Goal: Task Accomplishment & Management: Use online tool/utility

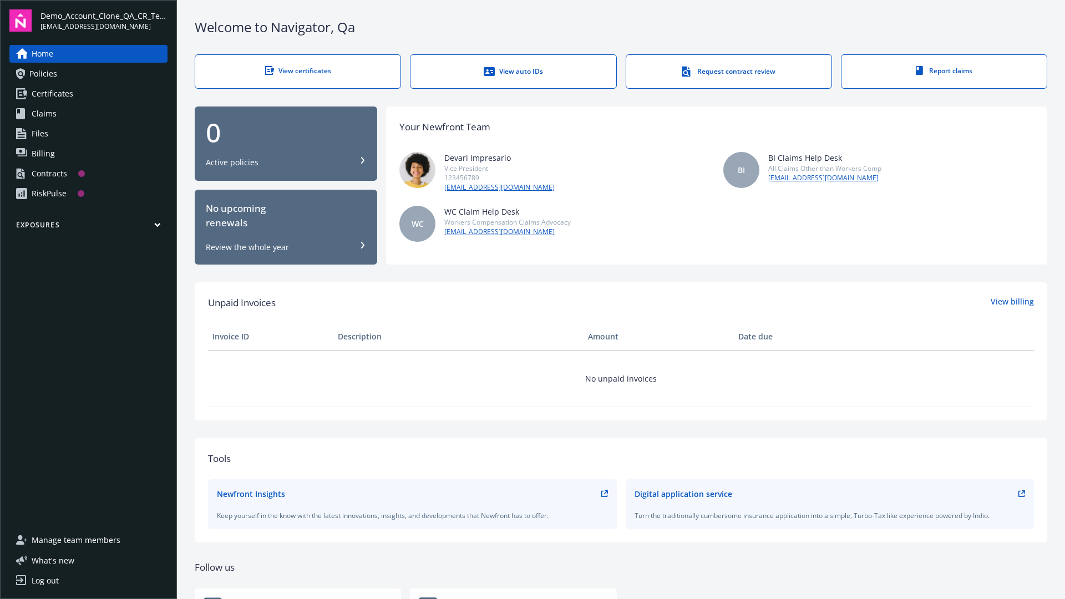
click at [104, 21] on span "Demo_Account_Clone_QA_CR_Tests_Prospect" at bounding box center [103, 16] width 127 height 12
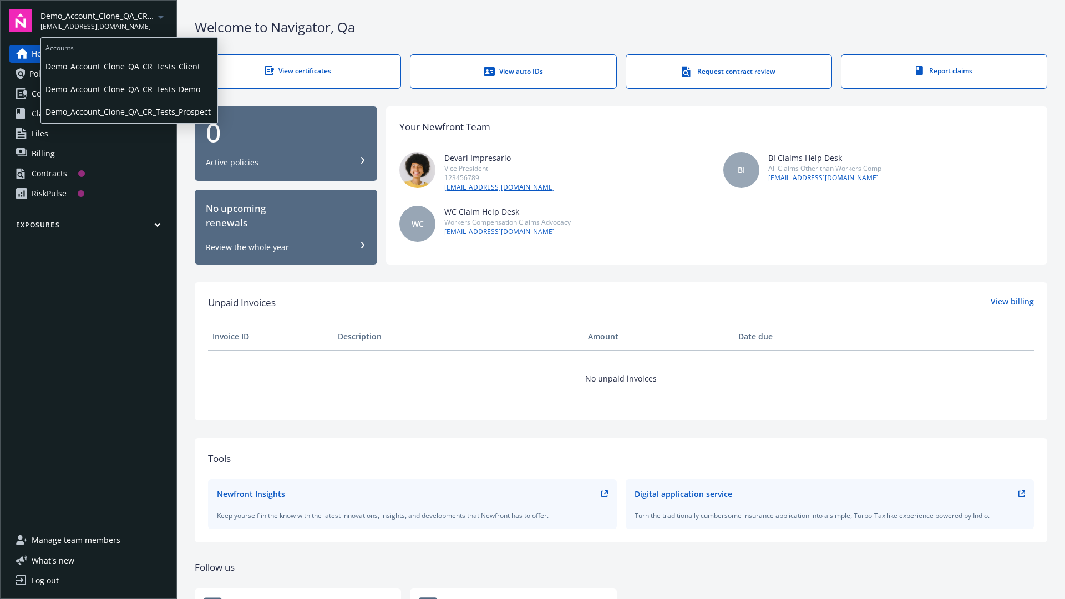
click at [128, 66] on span "Demo_Account_Clone_QA_CR_Tests_Client" at bounding box center [129, 66] width 168 height 23
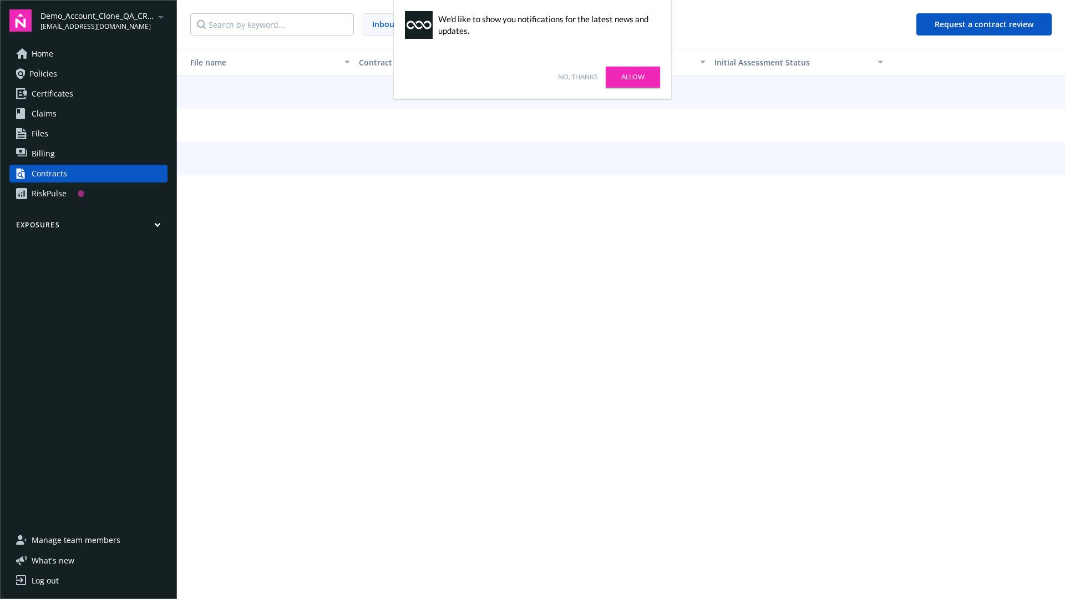
click at [578, 77] on link "No, thanks" at bounding box center [577, 77] width 39 height 10
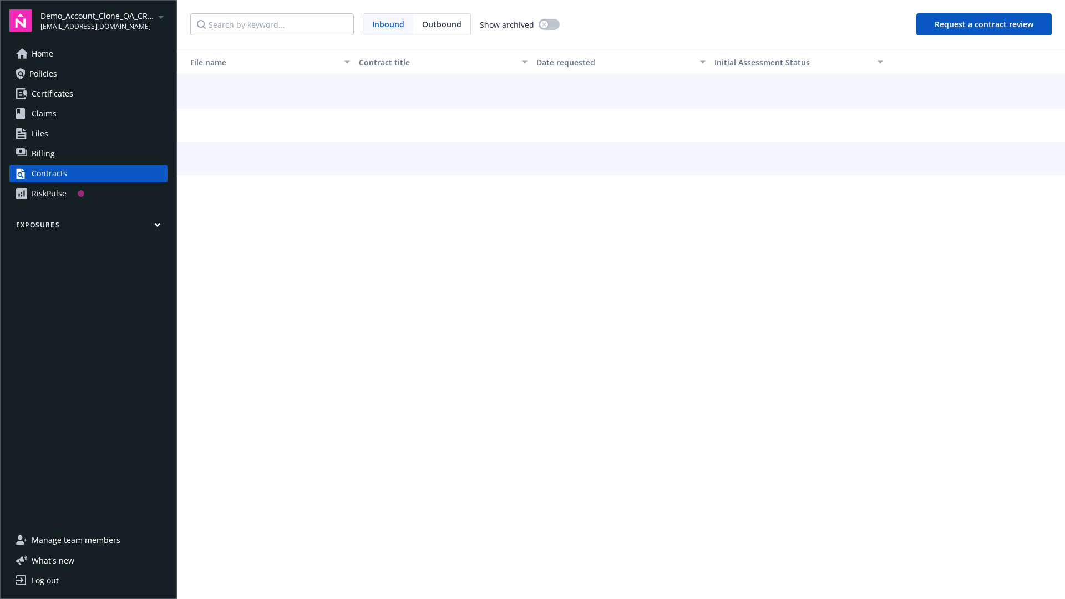
click at [985, 24] on button "Request a contract review" at bounding box center [983, 24] width 135 height 22
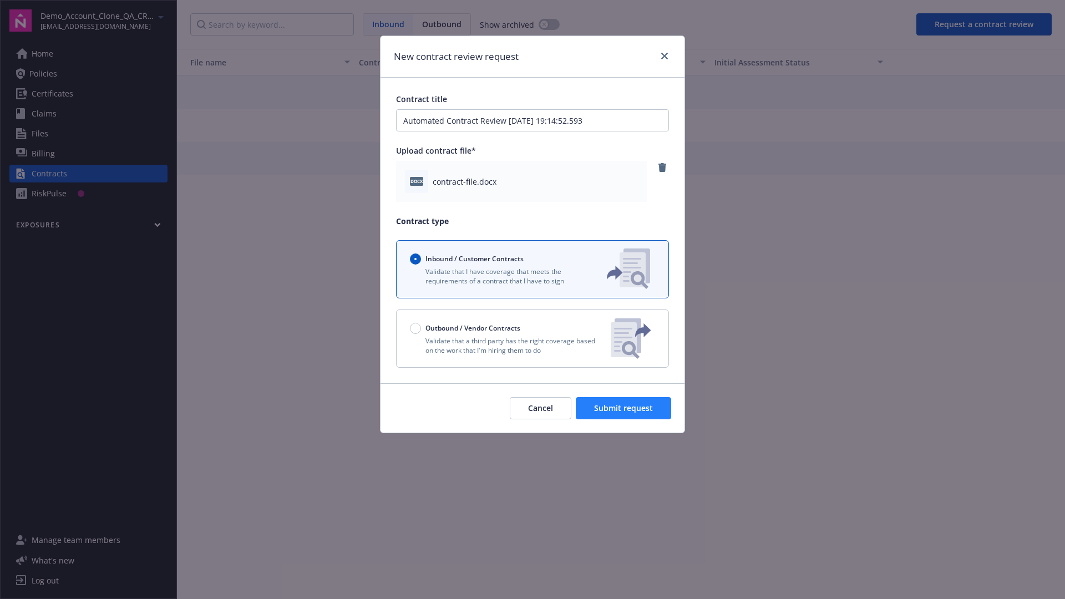
type input "Automated Contract Review [DATE] 19:14:52.593"
click at [624, 408] on span "Submit request" at bounding box center [623, 408] width 59 height 11
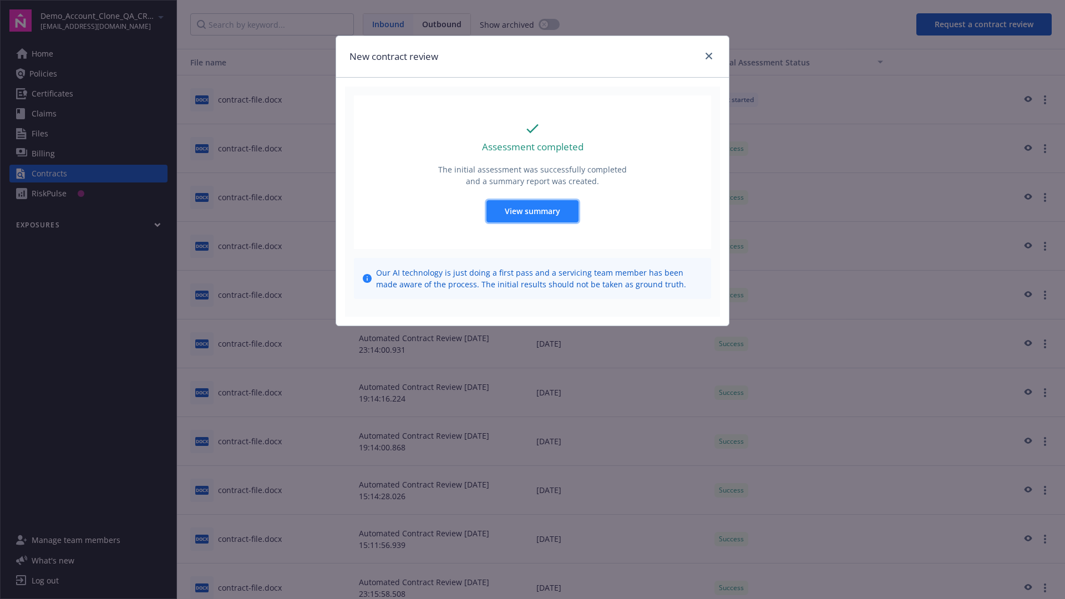
click at [532, 211] on span "View summary" at bounding box center [532, 211] width 55 height 11
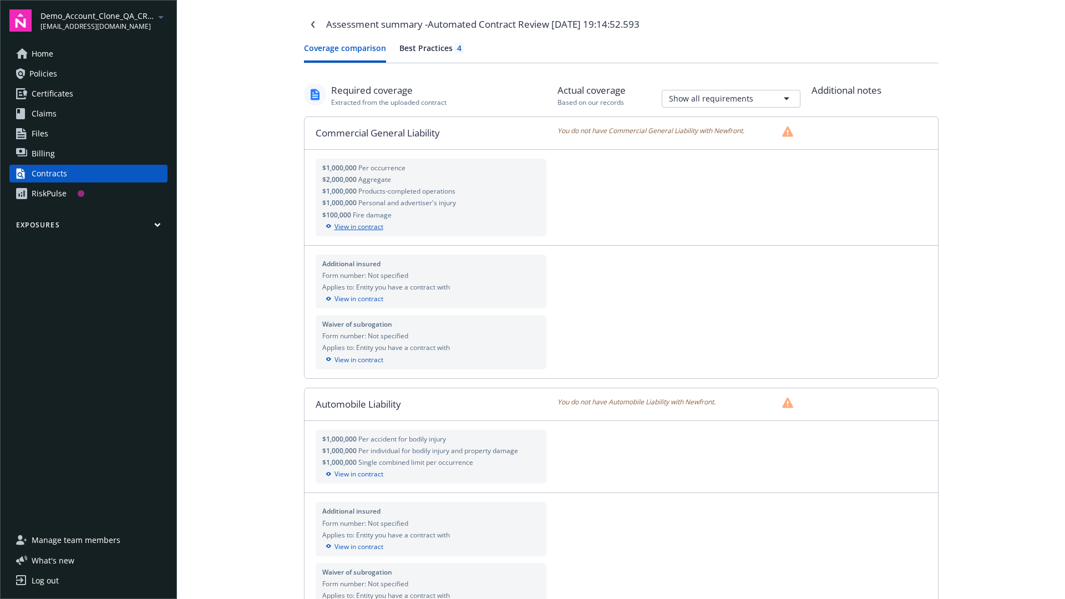
click at [430, 226] on div "View in contract" at bounding box center [431, 227] width 218 height 10
